Goal: Information Seeking & Learning: Check status

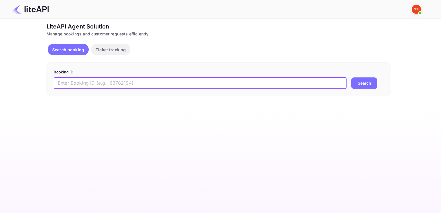
click at [201, 82] on input "text" at bounding box center [200, 82] width 293 height 11
paste input "8912279"
type input "8912279"
click at [351, 77] on button "Search" at bounding box center [364, 82] width 26 height 11
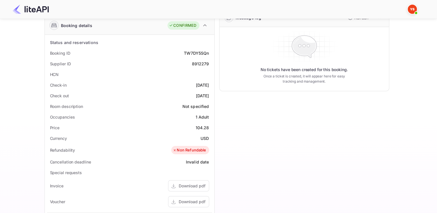
scroll to position [115, 0]
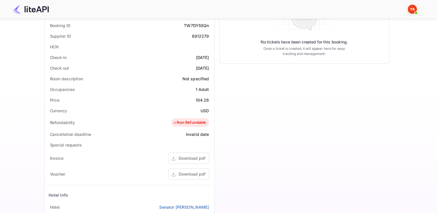
drag, startPoint x: 45, startPoint y: 56, endPoint x: 209, endPoint y: 68, distance: 165.0
click at [209, 68] on div "Status and reservations Booking ID TW7DY5SQn Supplier ID 8912279 HCN Check-in […" at bounding box center [129, 149] width 169 height 285
copy div "Check-in [DATE] Check out [DATE]"
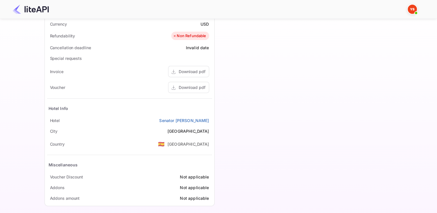
scroll to position [205, 0]
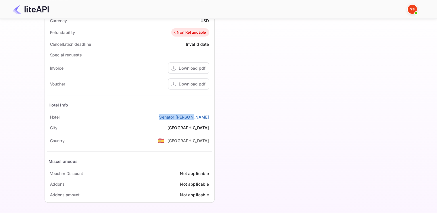
drag, startPoint x: 184, startPoint y: 115, endPoint x: 212, endPoint y: 113, distance: 28.8
click at [212, 113] on div "Status and reservations Booking ID TW7DY5SQn Supplier ID 8912279 HCN Check-in […" at bounding box center [129, 59] width 169 height 285
copy link "Senator [PERSON_NAME]"
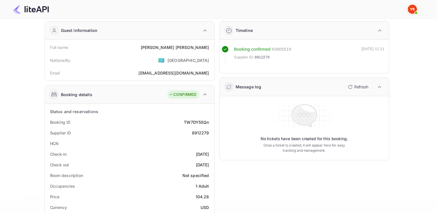
scroll to position [0, 0]
